Goal: Task Accomplishment & Management: Manage account settings

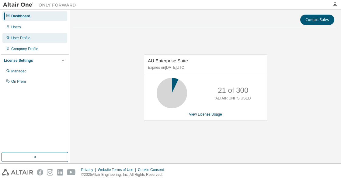
click at [35, 37] on div "User Profile" at bounding box center [34, 38] width 65 height 10
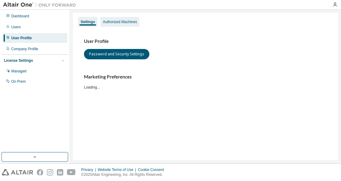
click at [127, 19] on div "Authorized Machines" at bounding box center [120, 21] width 34 height 5
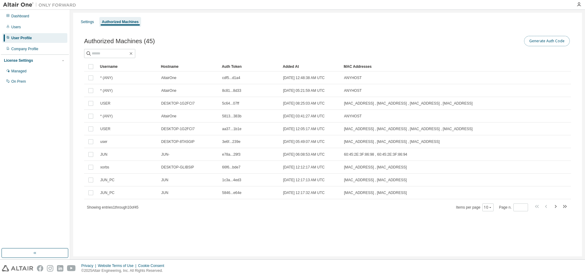
click at [341, 38] on button "Generate Auth Code" at bounding box center [547, 41] width 46 height 10
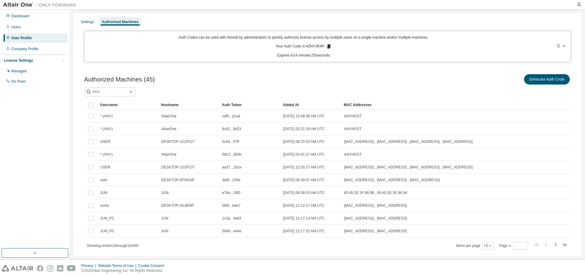
click at [305, 47] on p "Your Auth Code is: 4ZNYJR4R" at bounding box center [304, 46] width 56 height 5
click at [327, 46] on icon at bounding box center [328, 46] width 3 height 4
